Goal: Task Accomplishment & Management: Complete application form

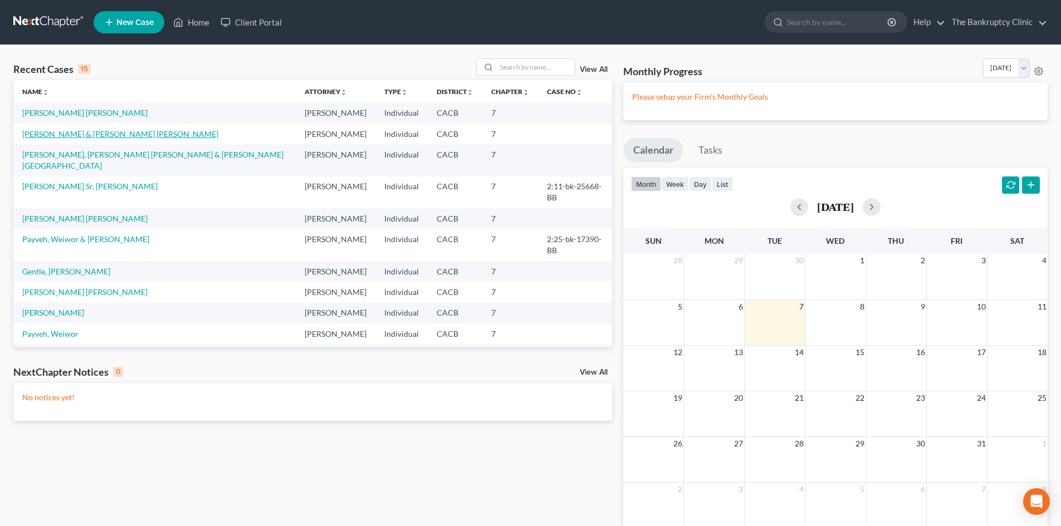
click at [153, 135] on link "[PERSON_NAME] & [PERSON_NAME] [PERSON_NAME]" at bounding box center [120, 133] width 196 height 9
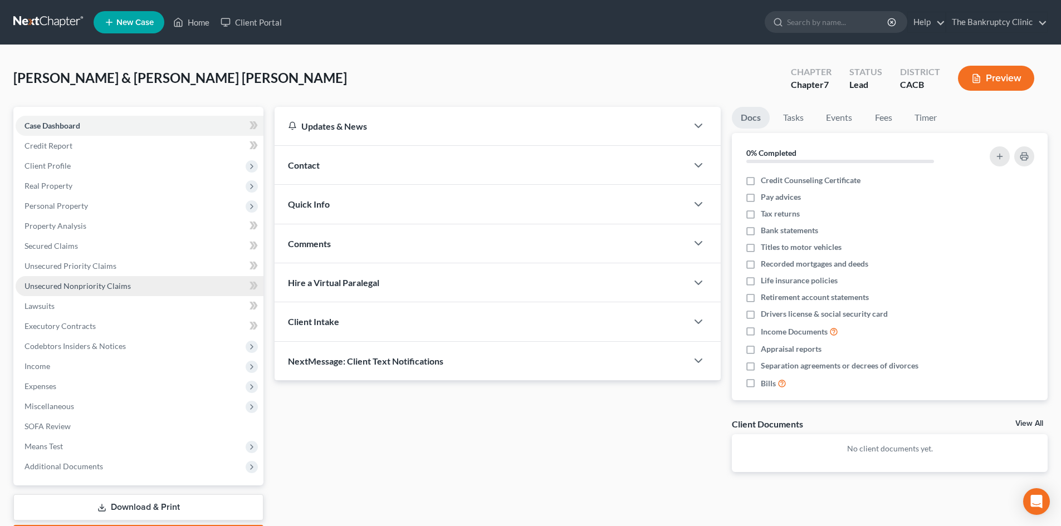
click at [76, 282] on span "Unsecured Nonpriority Claims" at bounding box center [78, 285] width 106 height 9
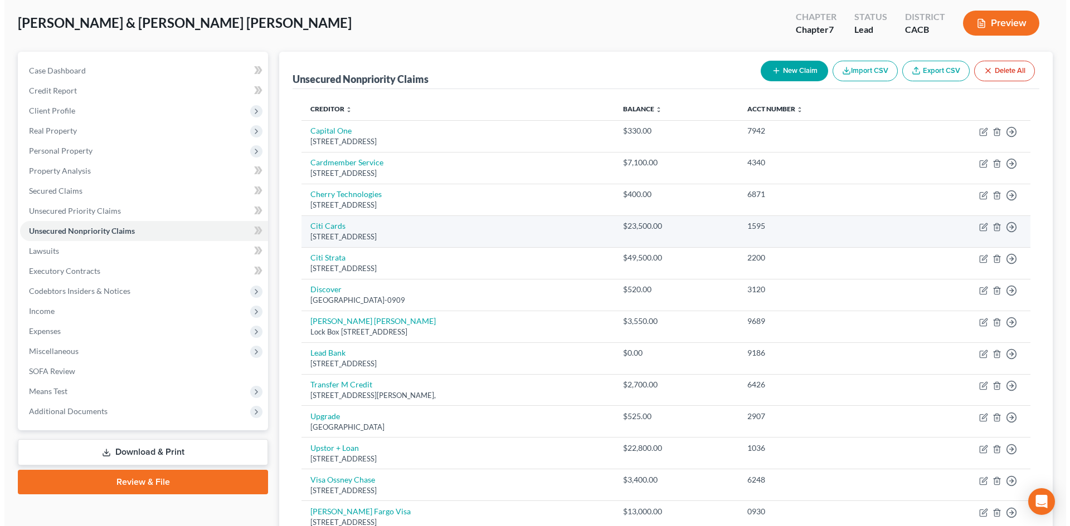
scroll to position [56, 0]
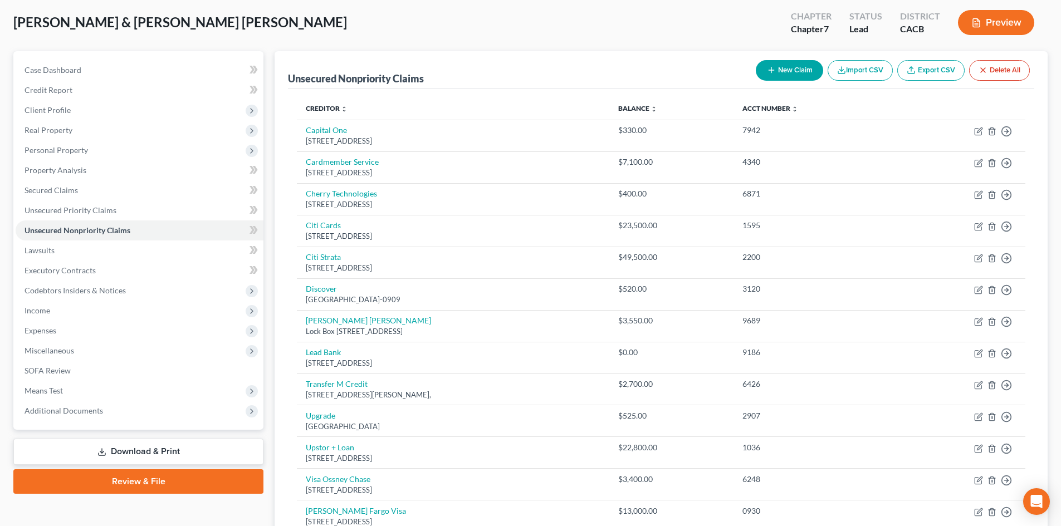
drag, startPoint x: 395, startPoint y: 62, endPoint x: 427, endPoint y: 9, distance: 61.2
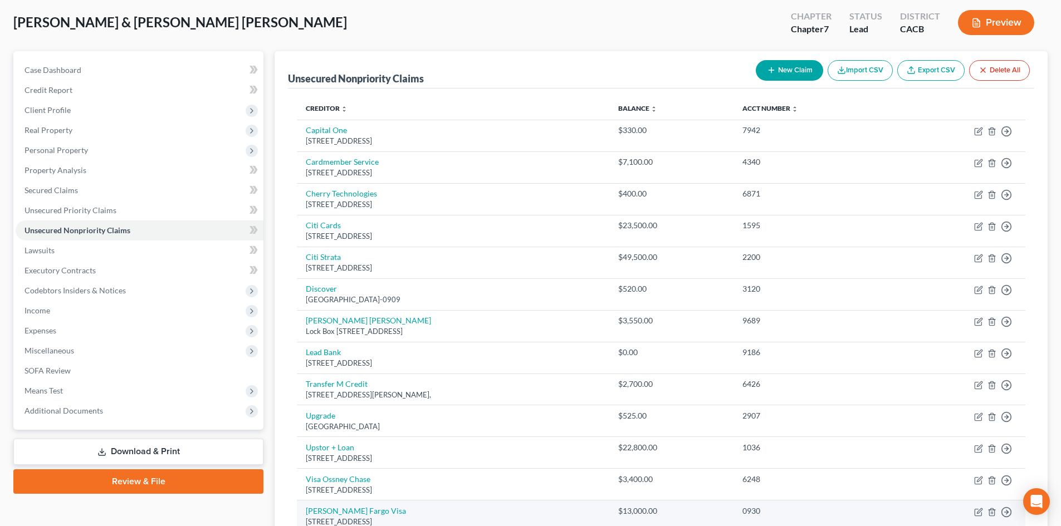
click at [929, 503] on td "Move to D Move to E Move to G Move to Notice Only" at bounding box center [959, 517] width 131 height 32
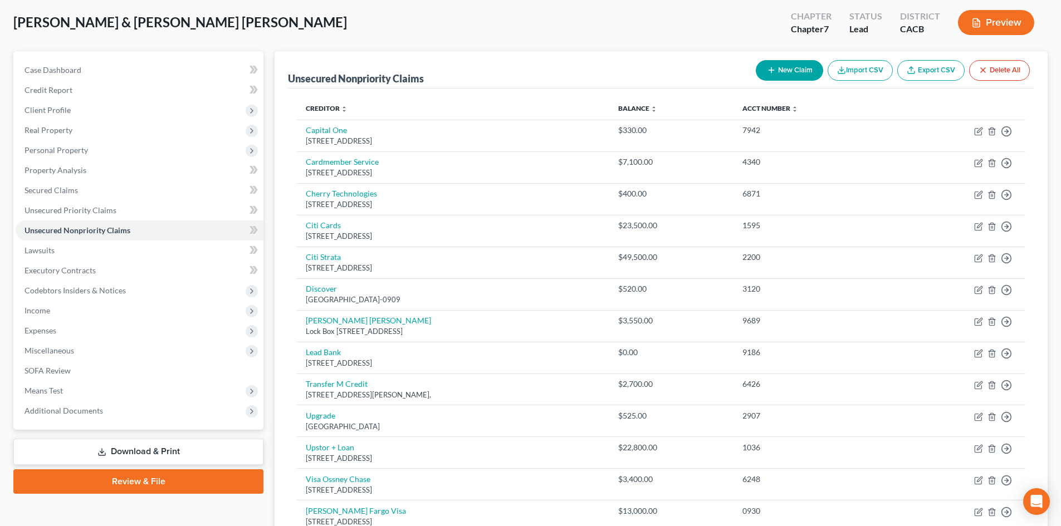
click at [803, 67] on button "New Claim" at bounding box center [789, 70] width 67 height 21
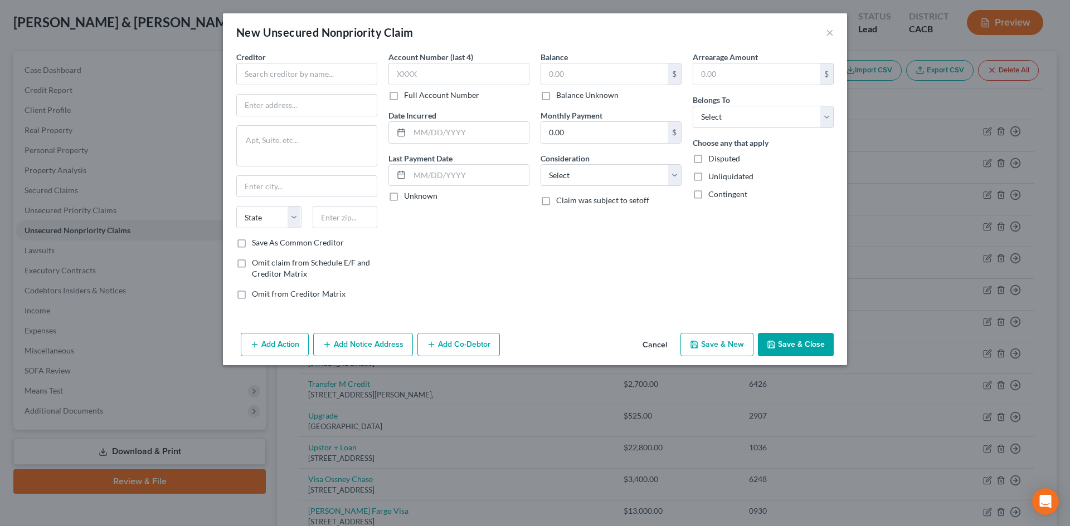
drag, startPoint x: 570, startPoint y: 100, endPoint x: 547, endPoint y: 101, distance: 22.9
drag, startPoint x: 547, startPoint y: 101, endPoint x: 270, endPoint y: 75, distance: 278.1
click at [270, 75] on input "text" at bounding box center [306, 74] width 141 height 22
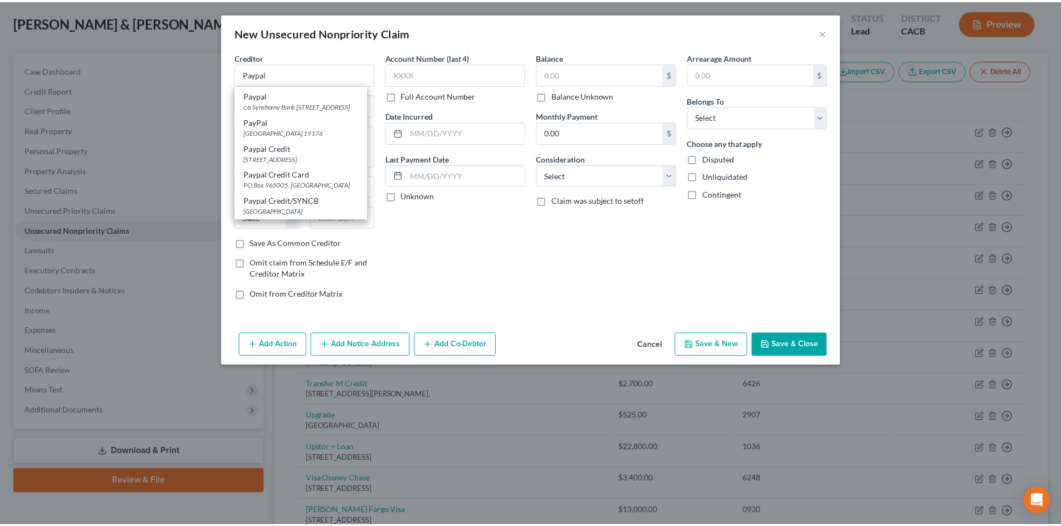
scroll to position [0, 0]
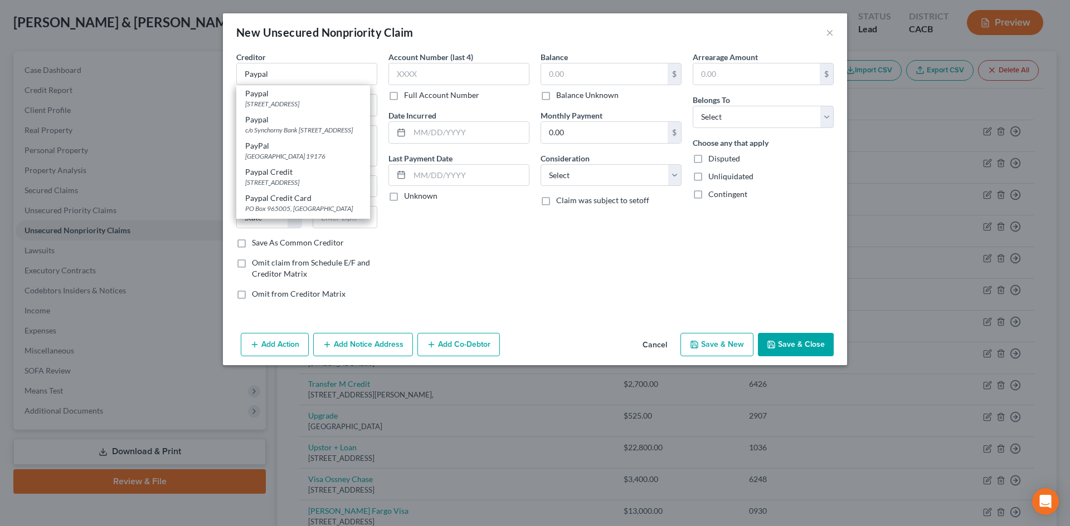
click at [344, 46] on div "New Unsecured Nonpriority Claim ×" at bounding box center [535, 32] width 624 height 38
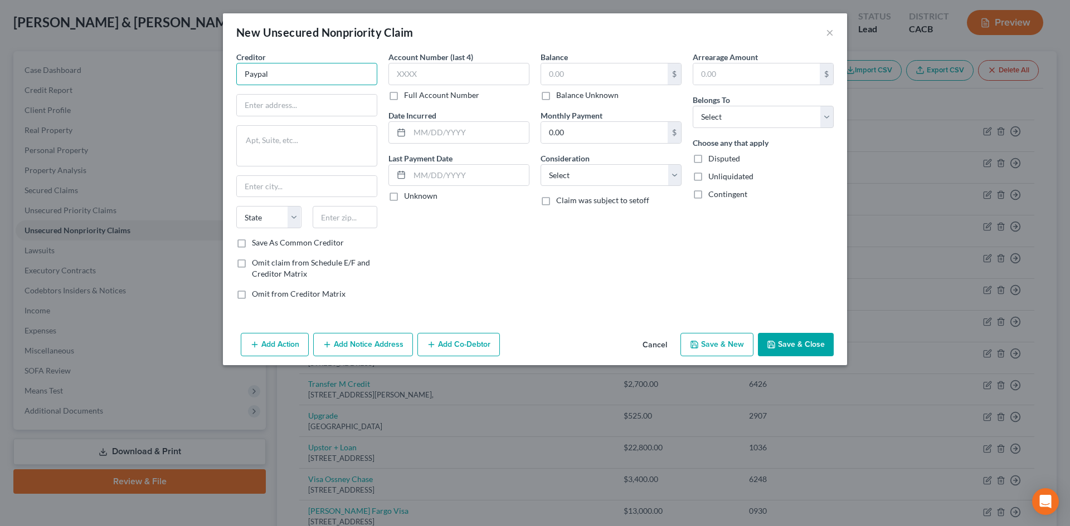
click at [294, 75] on input "Paypal" at bounding box center [306, 74] width 141 height 22
type input "Paypal Credit/Services"
type input "PO Box 70707"
type input "[GEOGRAPHIC_DATA]"
select select "39"
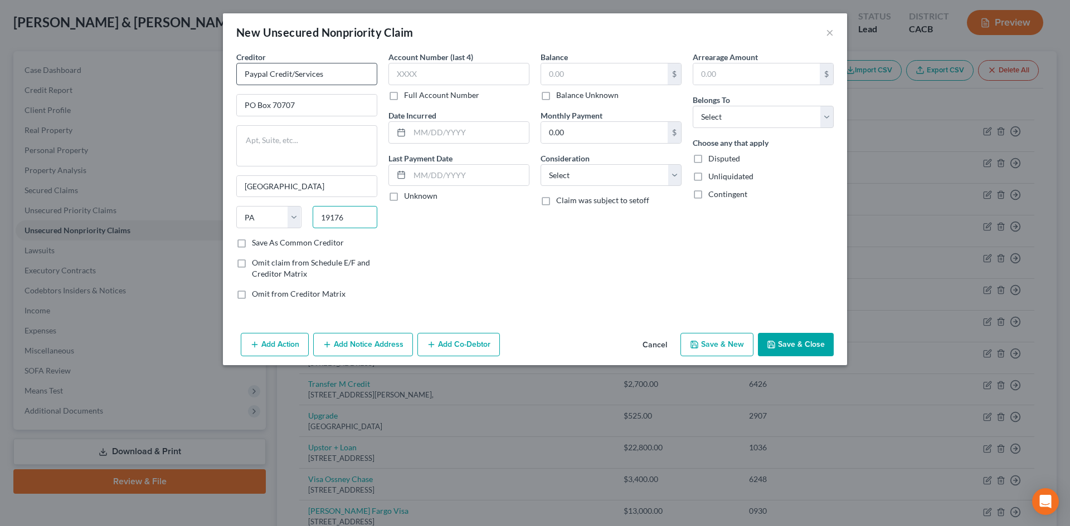
type input "19176"
click at [252, 240] on label "Save As Common Creditor" at bounding box center [298, 242] width 92 height 11
click at [256, 240] on input "Save As Common Creditor" at bounding box center [259, 240] width 7 height 7
checkbox input "true"
type input "0098"
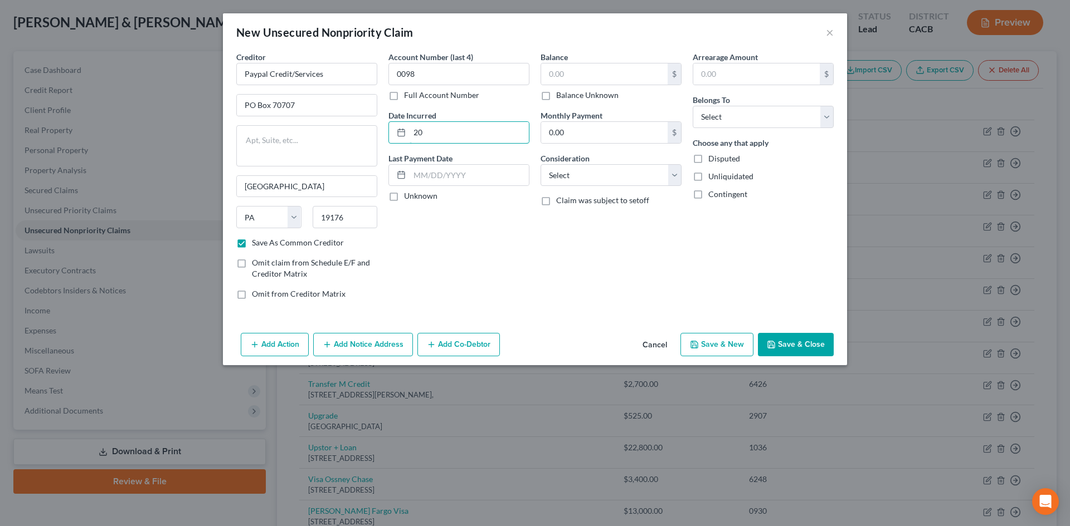
type input "2"
type input "2020"
type input "6,800.00"
select select "2"
select select "0"
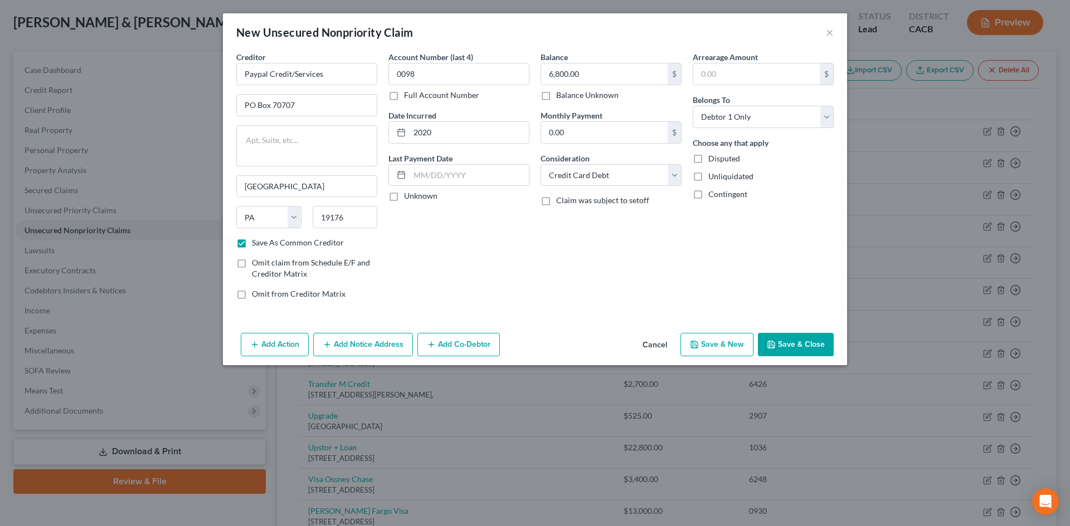
click at [710, 346] on button "Save & New" at bounding box center [716, 344] width 73 height 23
click at [662, 346] on button "Cancel" at bounding box center [654, 345] width 42 height 22
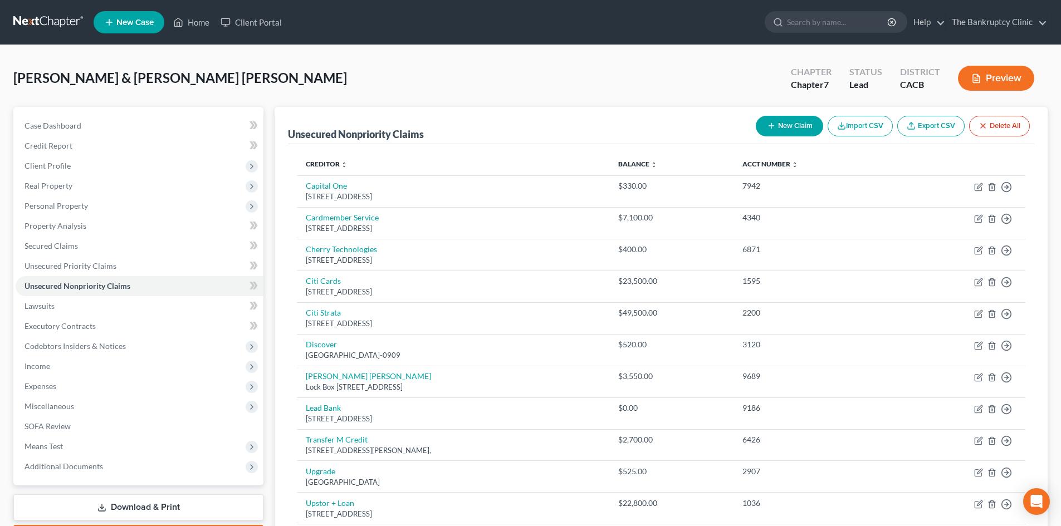
click at [798, 125] on button "New Claim" at bounding box center [789, 126] width 67 height 21
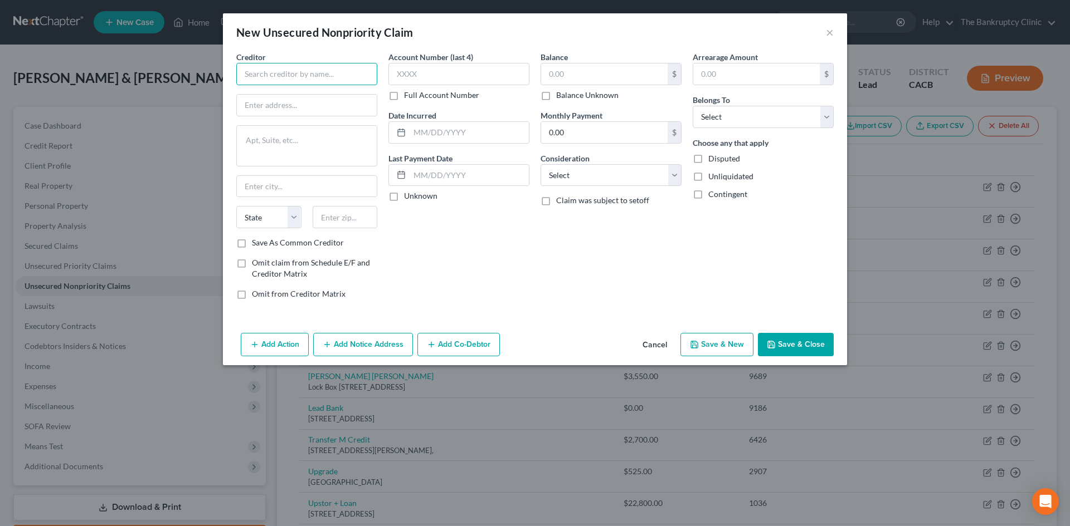
click at [315, 67] on input "text" at bounding box center [306, 74] width 141 height 22
type input "Best Buy Credit Services"
type input "PO Box 60713"
type input "City Of Industry"
select select "4"
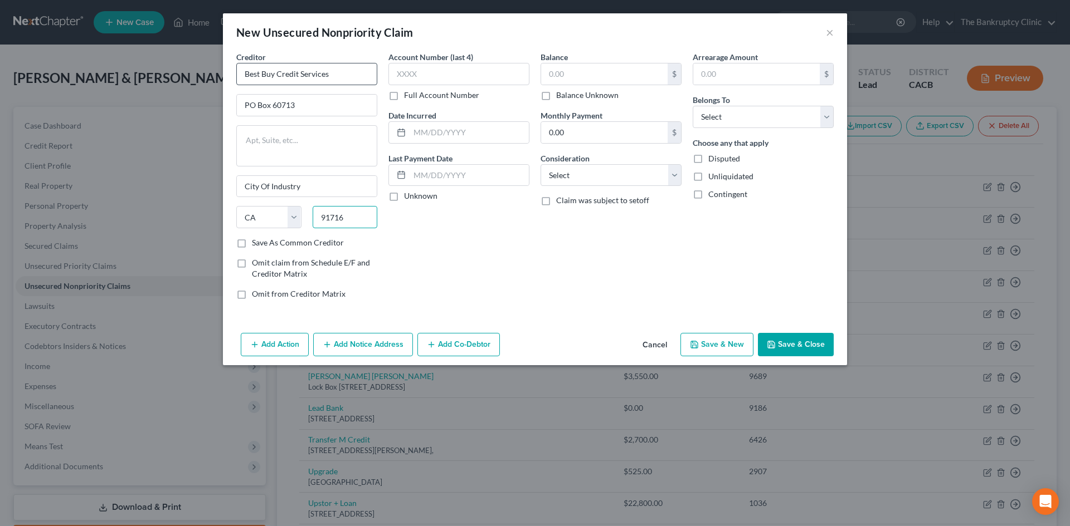
type input "91716"
click at [256, 237] on input "Save As Common Creditor" at bounding box center [259, 240] width 7 height 7
checkbox input "true"
type input "0952"
type input "2023"
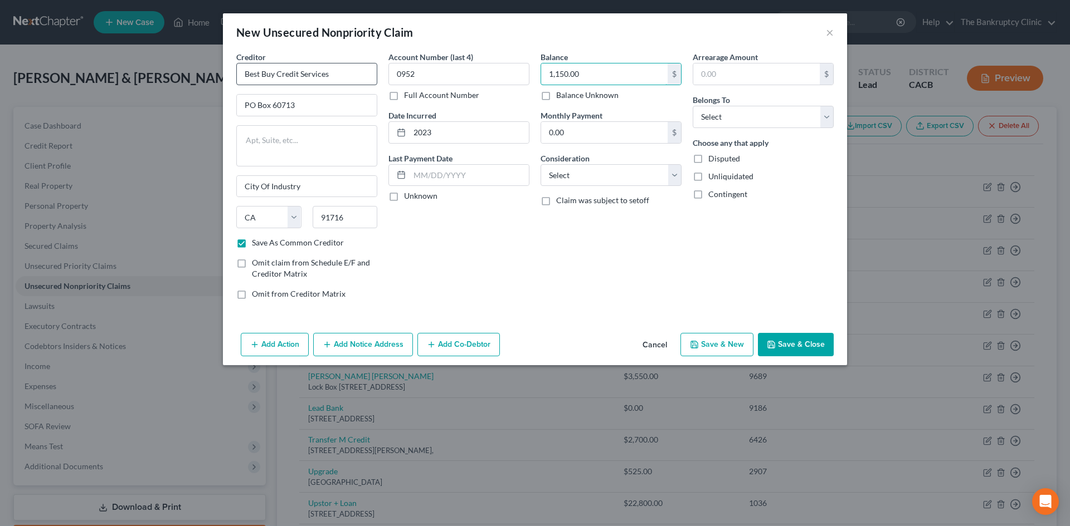
type input "1,150.00"
select select "2"
select select "0"
click at [743, 347] on button "Save & New" at bounding box center [716, 344] width 73 height 23
click at [659, 344] on button "Cancel" at bounding box center [654, 345] width 42 height 22
